Goal: Transaction & Acquisition: Purchase product/service

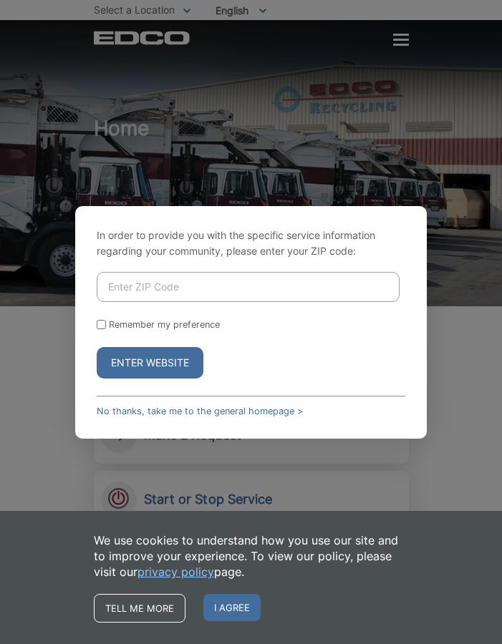
click at [208, 288] on input "Enter ZIP Code" at bounding box center [248, 287] width 303 height 30
type input "92026"
click at [170, 362] on button "Enter Website" at bounding box center [150, 363] width 107 height 32
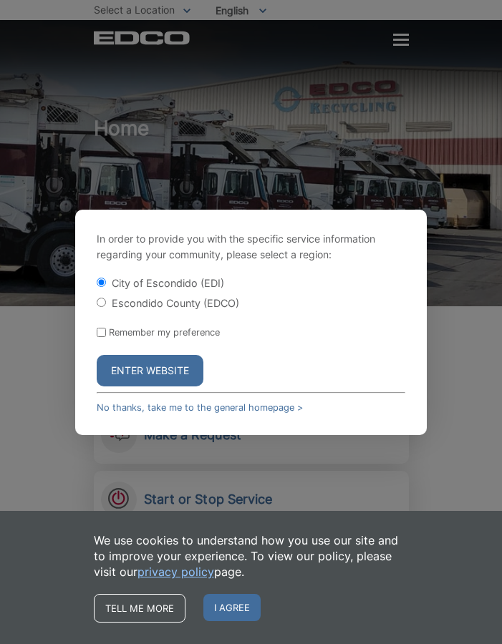
click at [233, 302] on label "Escondido County (EDCO)" at bounding box center [175, 303] width 127 height 12
click at [106, 302] on input "Escondido County (EDCO)" at bounding box center [101, 302] width 9 height 9
radio input "true"
click at [168, 374] on button "Enter Website" at bounding box center [150, 371] width 107 height 32
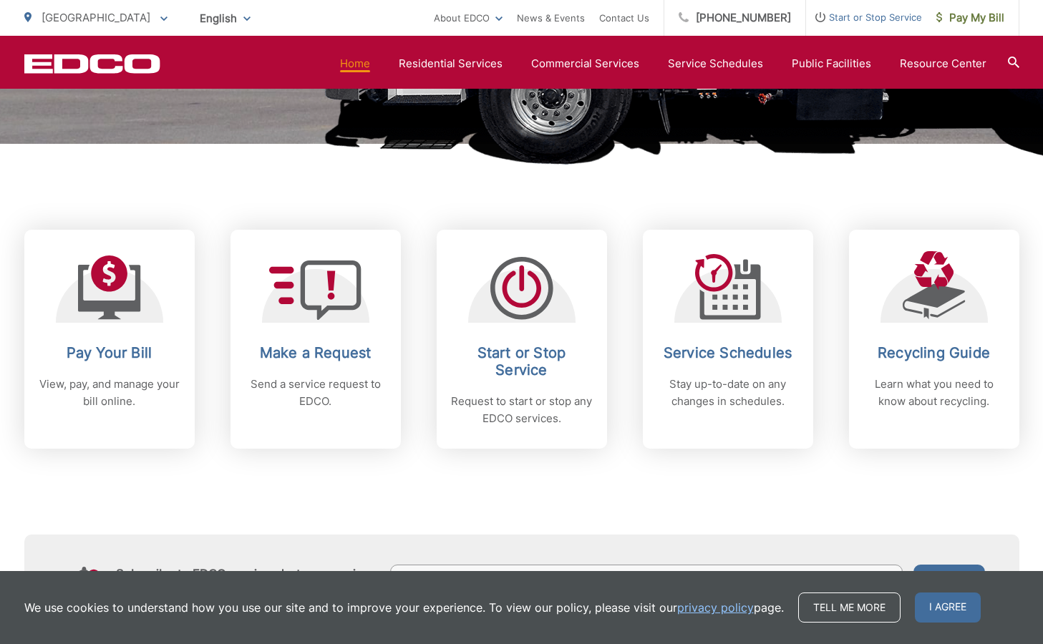
scroll to position [485, 0]
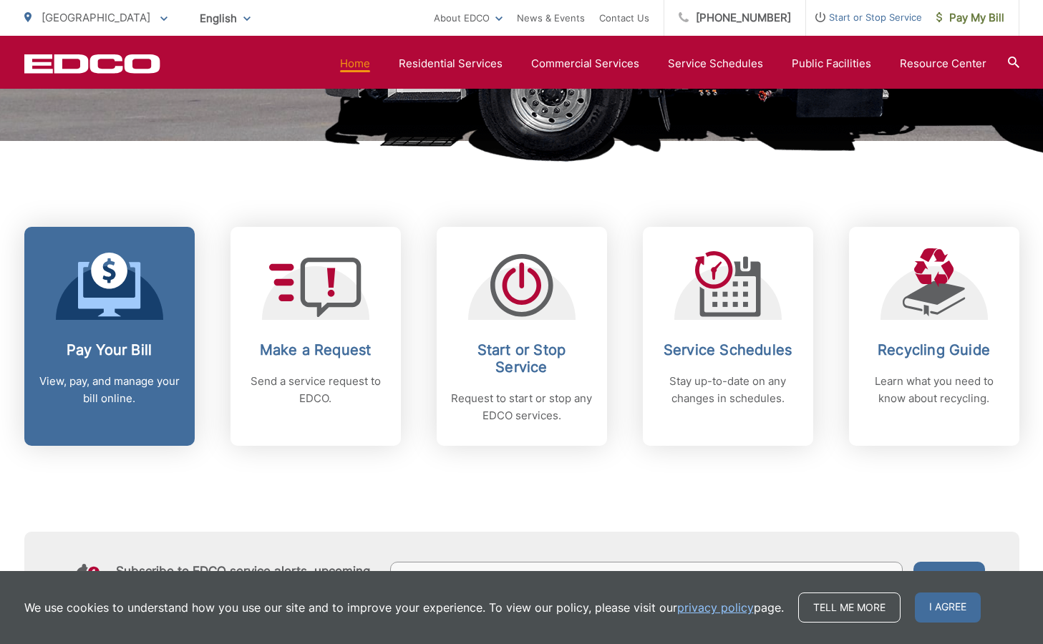
click at [131, 369] on div "Pay Your Bill View, pay, and manage your bill online." at bounding box center [110, 375] width 142 height 66
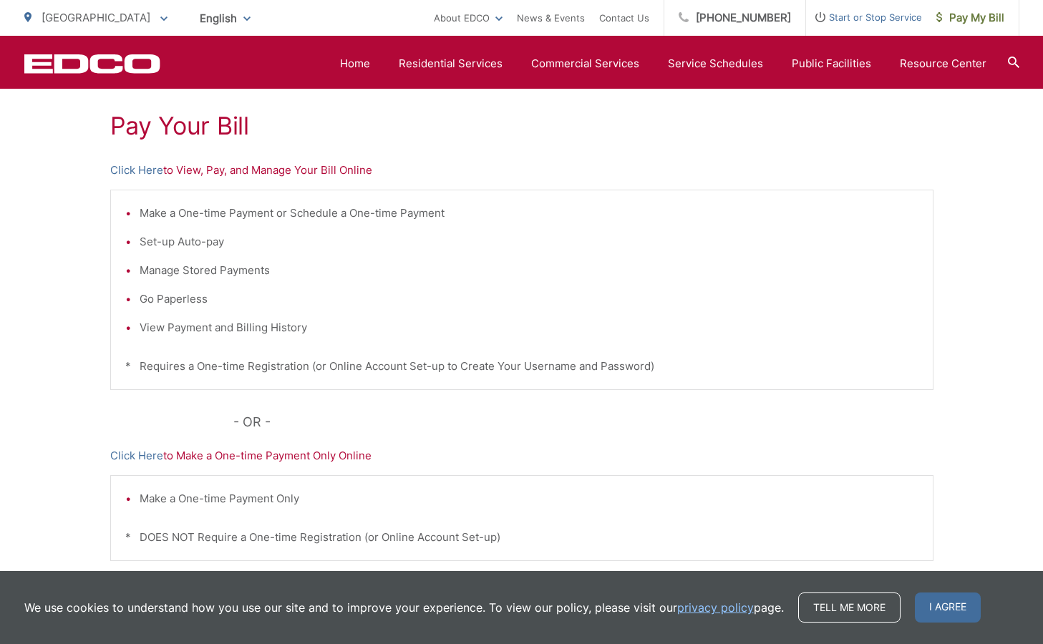
scroll to position [258, 0]
click at [324, 171] on p "Click Here to View, Pay, and Manage Your Bill Online" at bounding box center [521, 172] width 823 height 17
click at [141, 175] on link "Click Here" at bounding box center [136, 172] width 53 height 17
